Goal: Find specific page/section: Find specific page/section

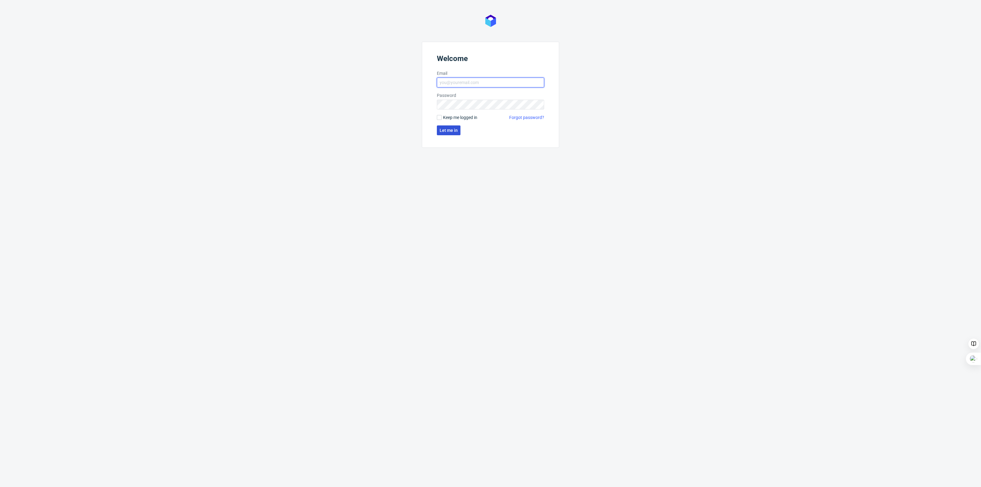
type input "[EMAIL_ADDRESS][PERSON_NAME][DOMAIN_NAME]"
click at [439, 133] on button "Let me in" at bounding box center [449, 130] width 24 height 10
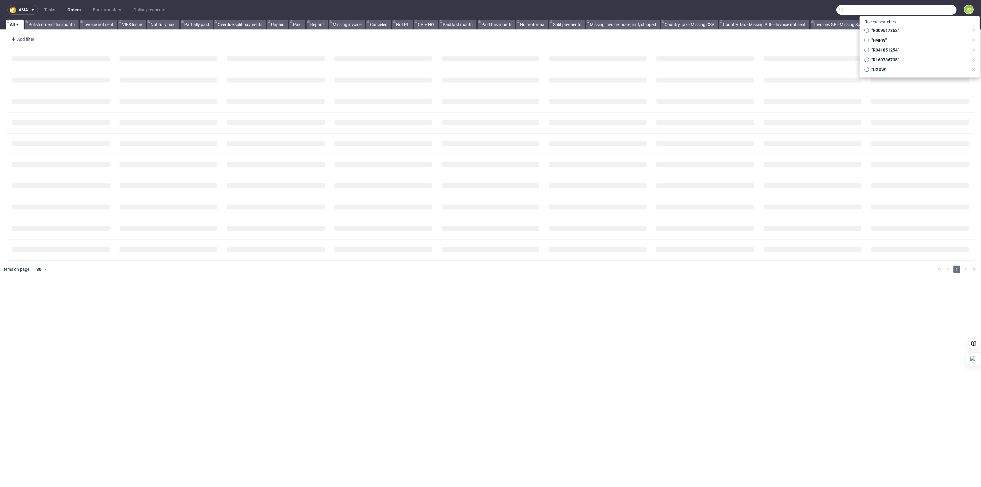
click at [917, 8] on input "text" at bounding box center [896, 10] width 120 height 10
type input "ujft"
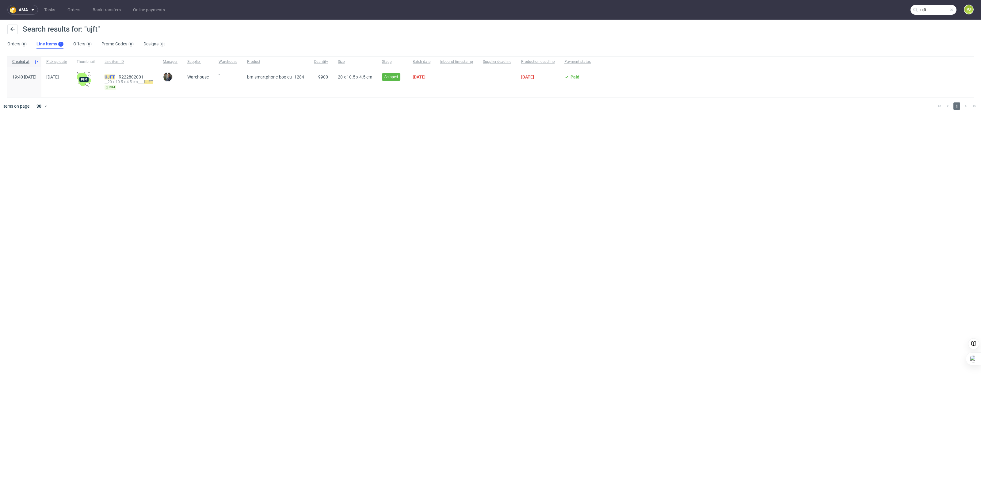
click at [115, 76] on mark "UJFT" at bounding box center [109, 76] width 10 height 5
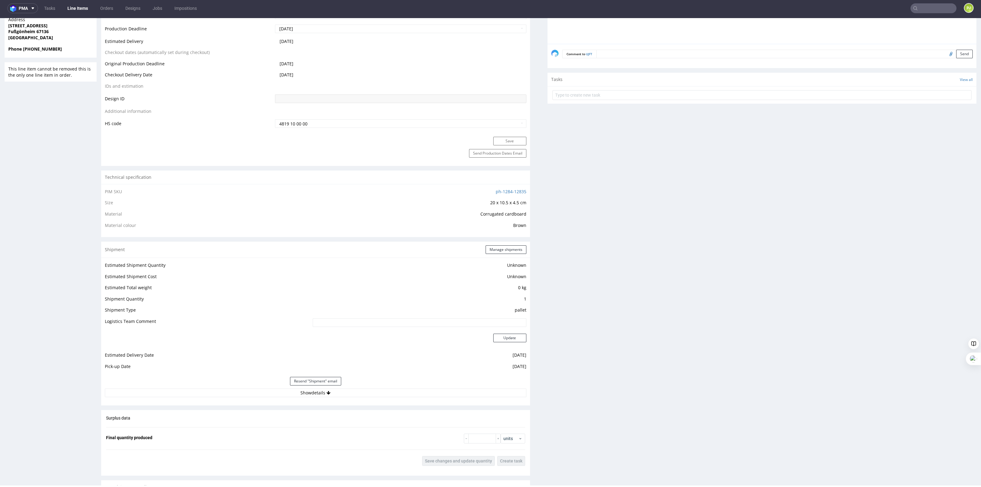
scroll to position [306, 0]
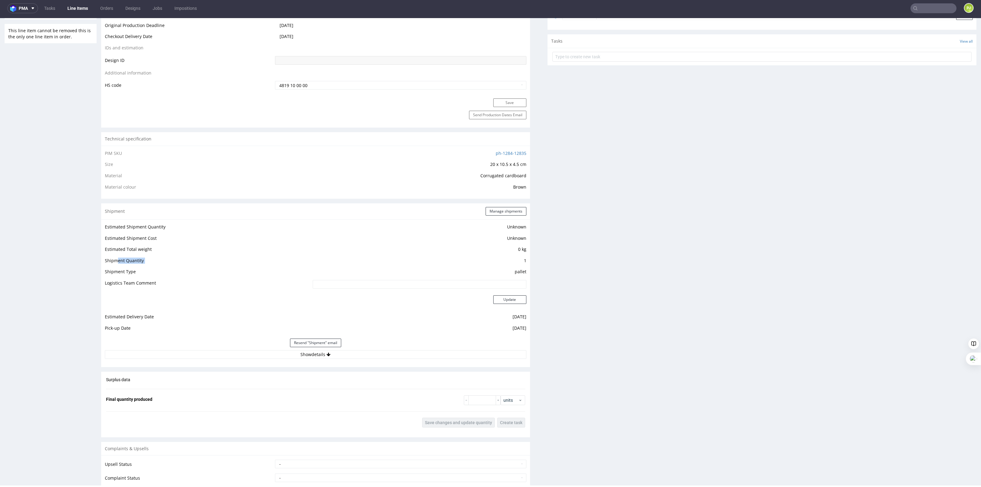
drag, startPoint x: 118, startPoint y: 260, endPoint x: 511, endPoint y: 258, distance: 393.2
click at [511, 258] on tr "Shipment Quantity 1" at bounding box center [315, 262] width 421 height 11
drag, startPoint x: 342, startPoint y: 352, endPoint x: 390, endPoint y: 324, distance: 55.9
click at [342, 353] on button "Show details" at bounding box center [315, 354] width 421 height 9
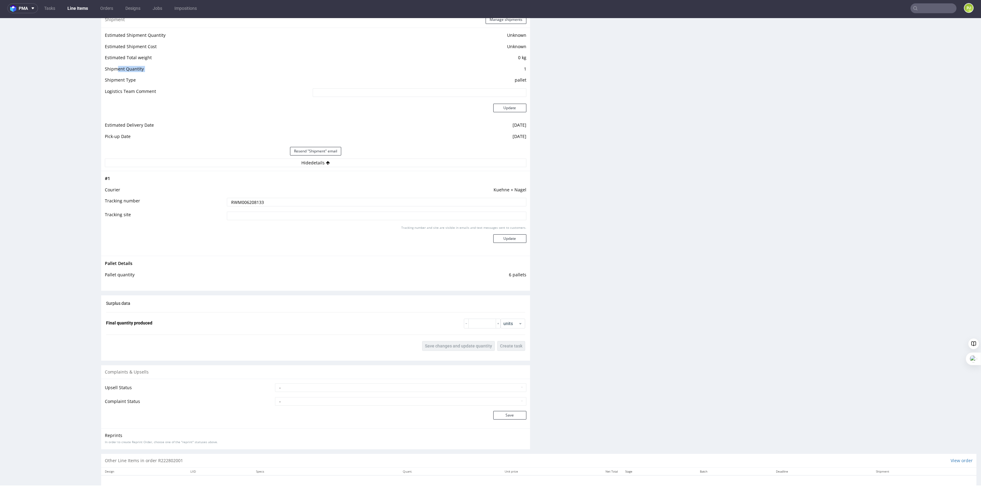
scroll to position [460, 0]
